Goal: Task Accomplishment & Management: Manage account settings

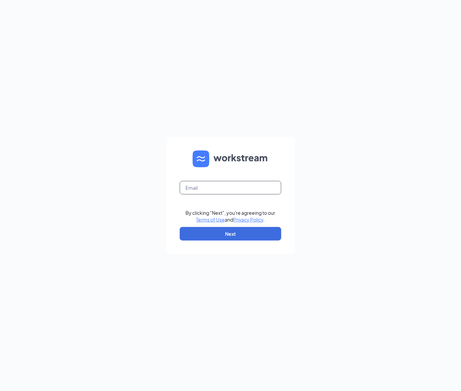
click at [181, 186] on input "text" at bounding box center [231, 188] width 102 height 14
type input "[EMAIL_ADDRESS][DOMAIN_NAME]"
click at [226, 234] on button "Next" at bounding box center [231, 234] width 102 height 14
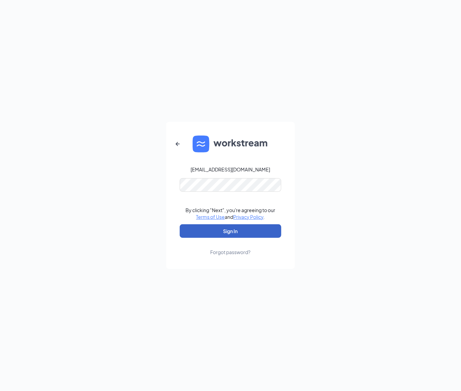
click at [235, 235] on button "Sign In" at bounding box center [231, 231] width 102 height 14
